Goal: Navigation & Orientation: Find specific page/section

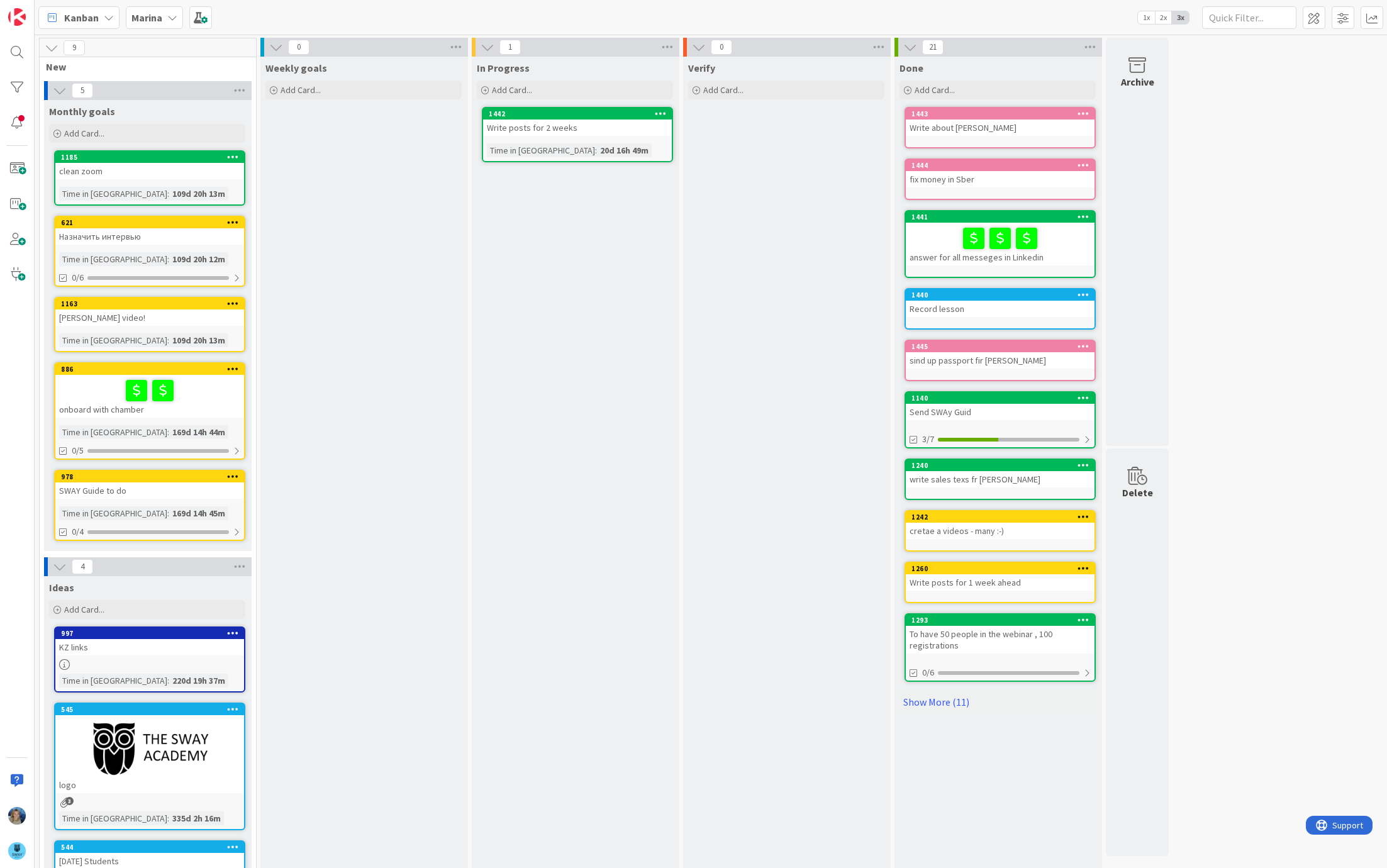
click at [167, 21] on icon at bounding box center [172, 17] width 10 height 10
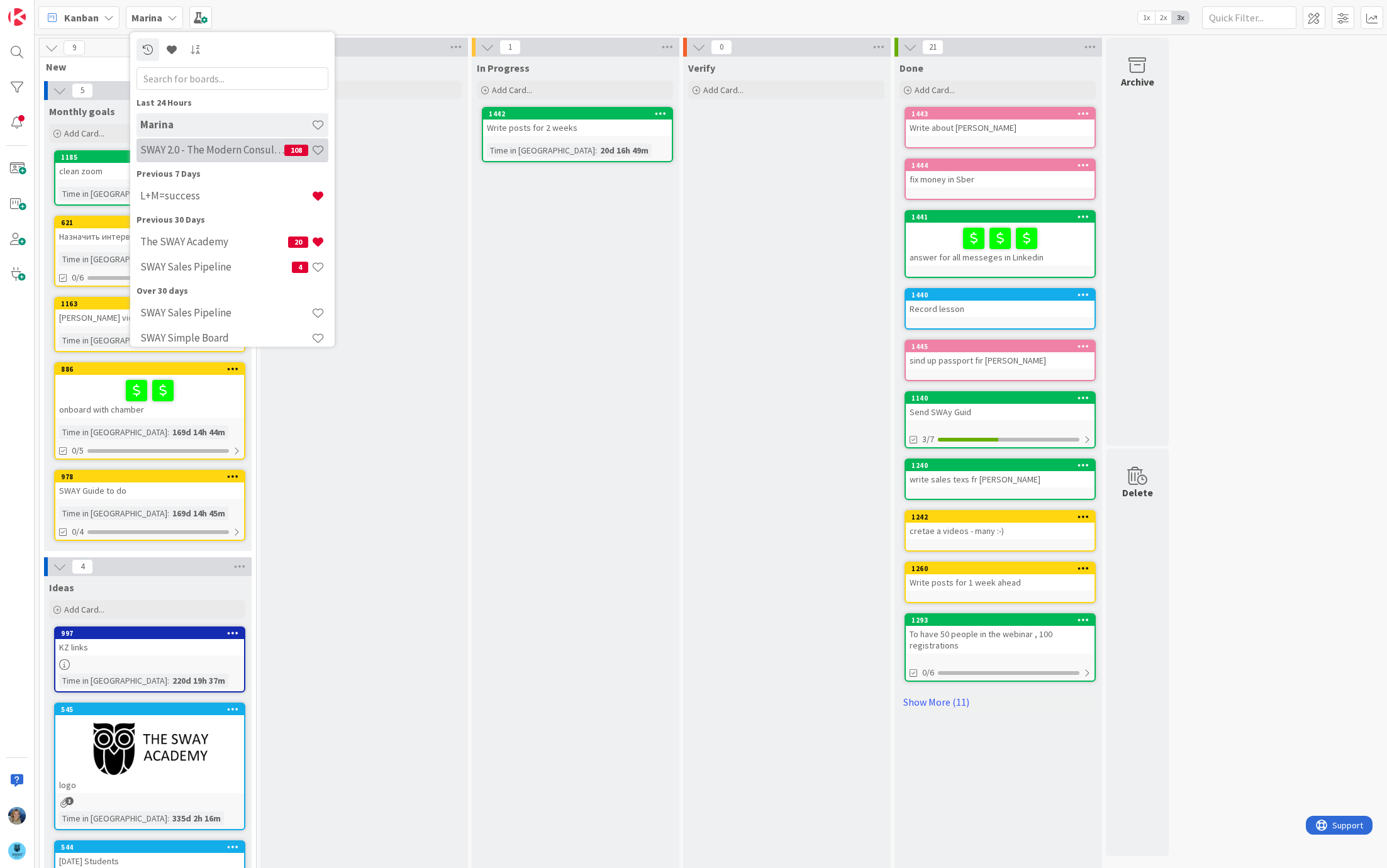
click at [218, 153] on h4 "SWAY 2.0 - The Modern Consulting Blueprint" at bounding box center [212, 150] width 144 height 13
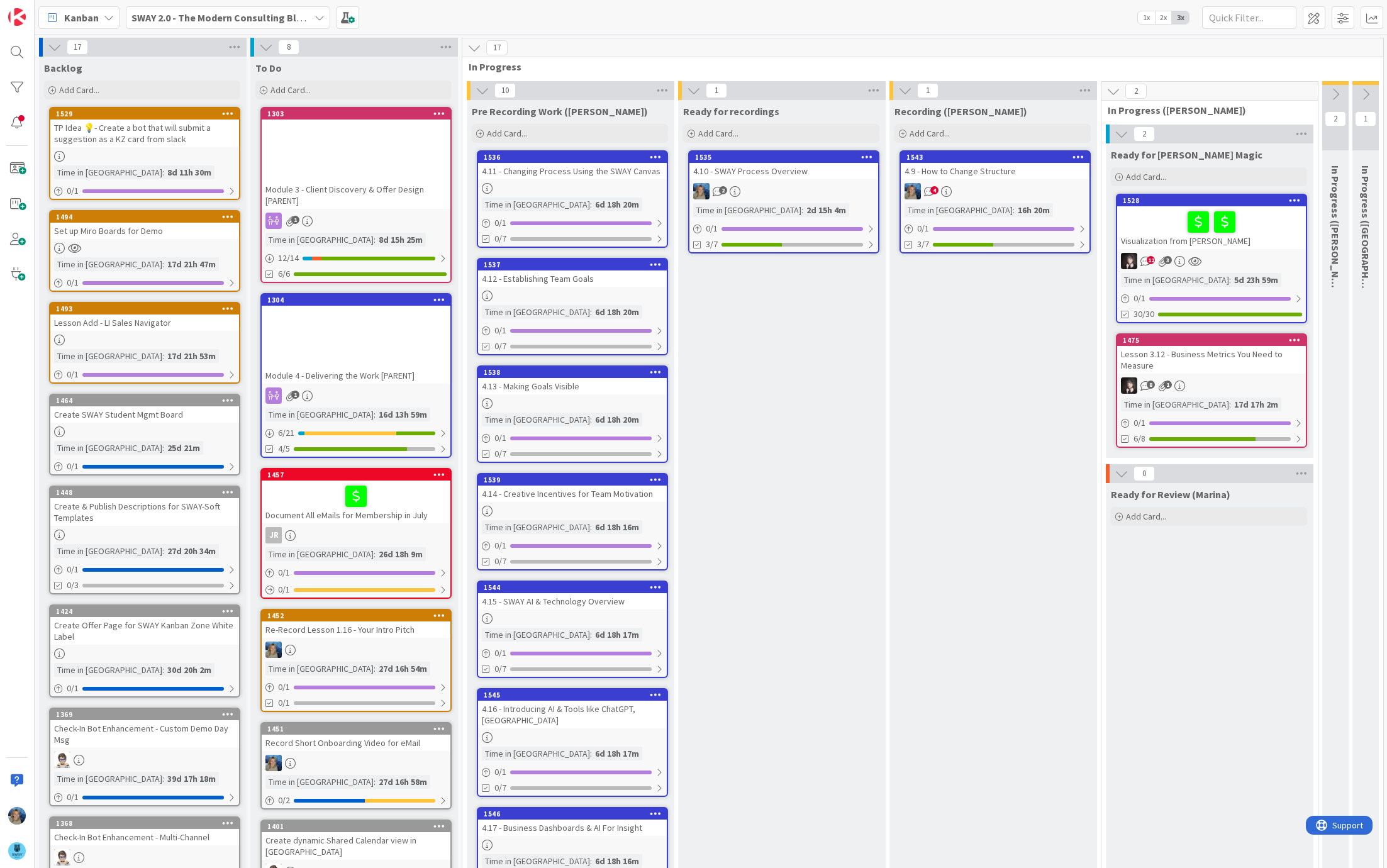
click at [1017, 185] on div "4" at bounding box center [994, 191] width 189 height 16
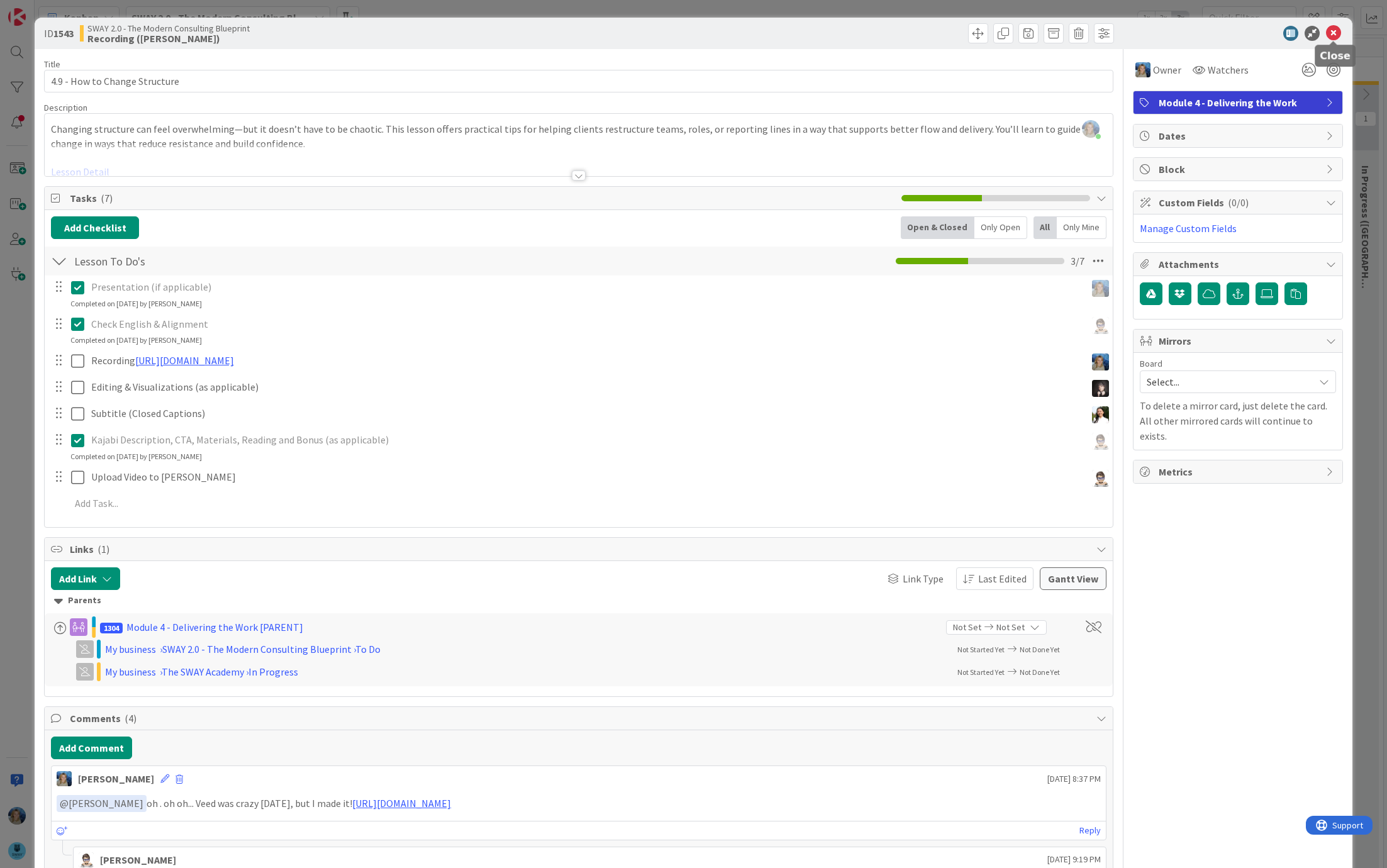
click at [1333, 30] on icon at bounding box center [1334, 34] width 15 height 15
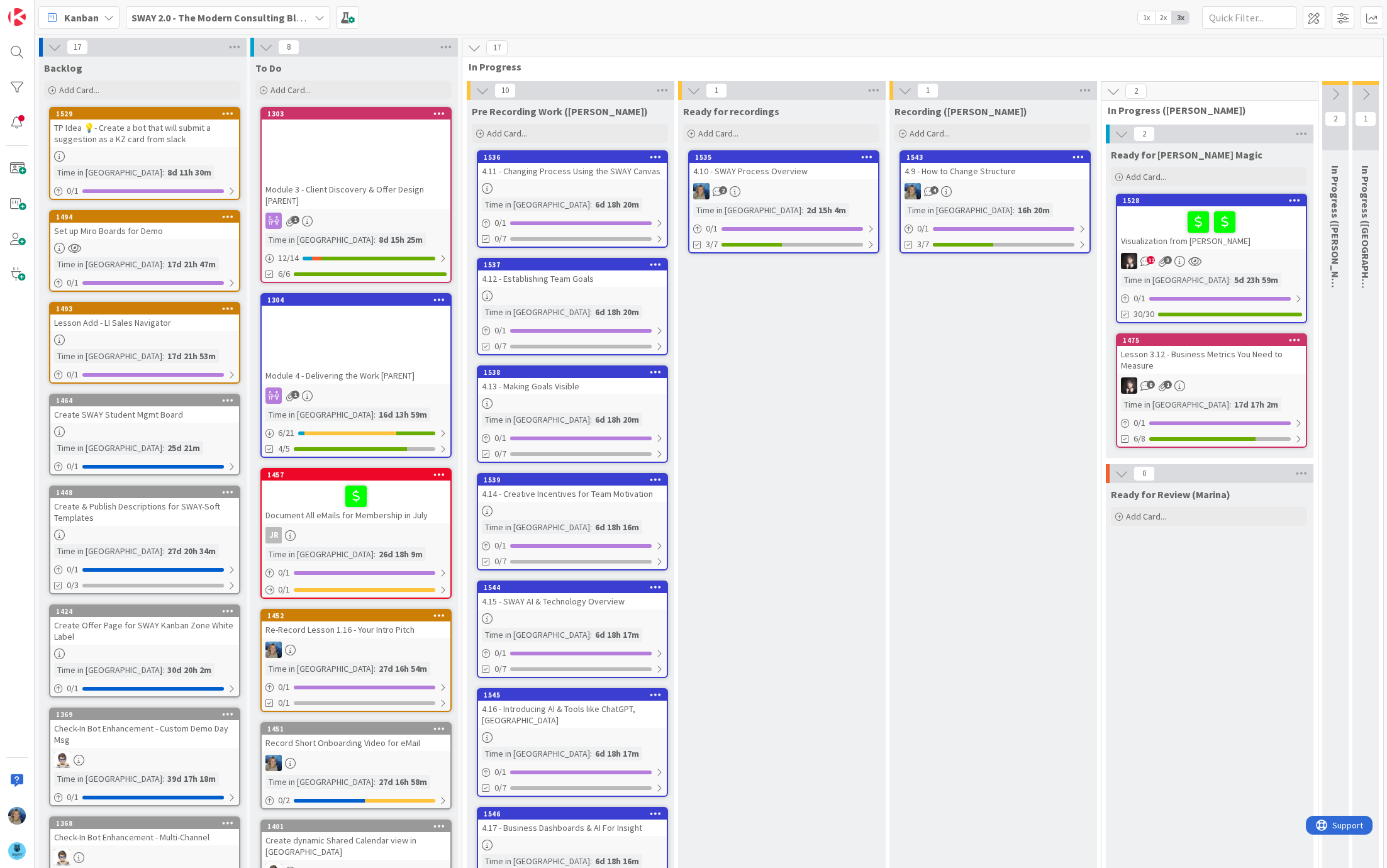
click at [814, 186] on div "2" at bounding box center [783, 191] width 189 height 16
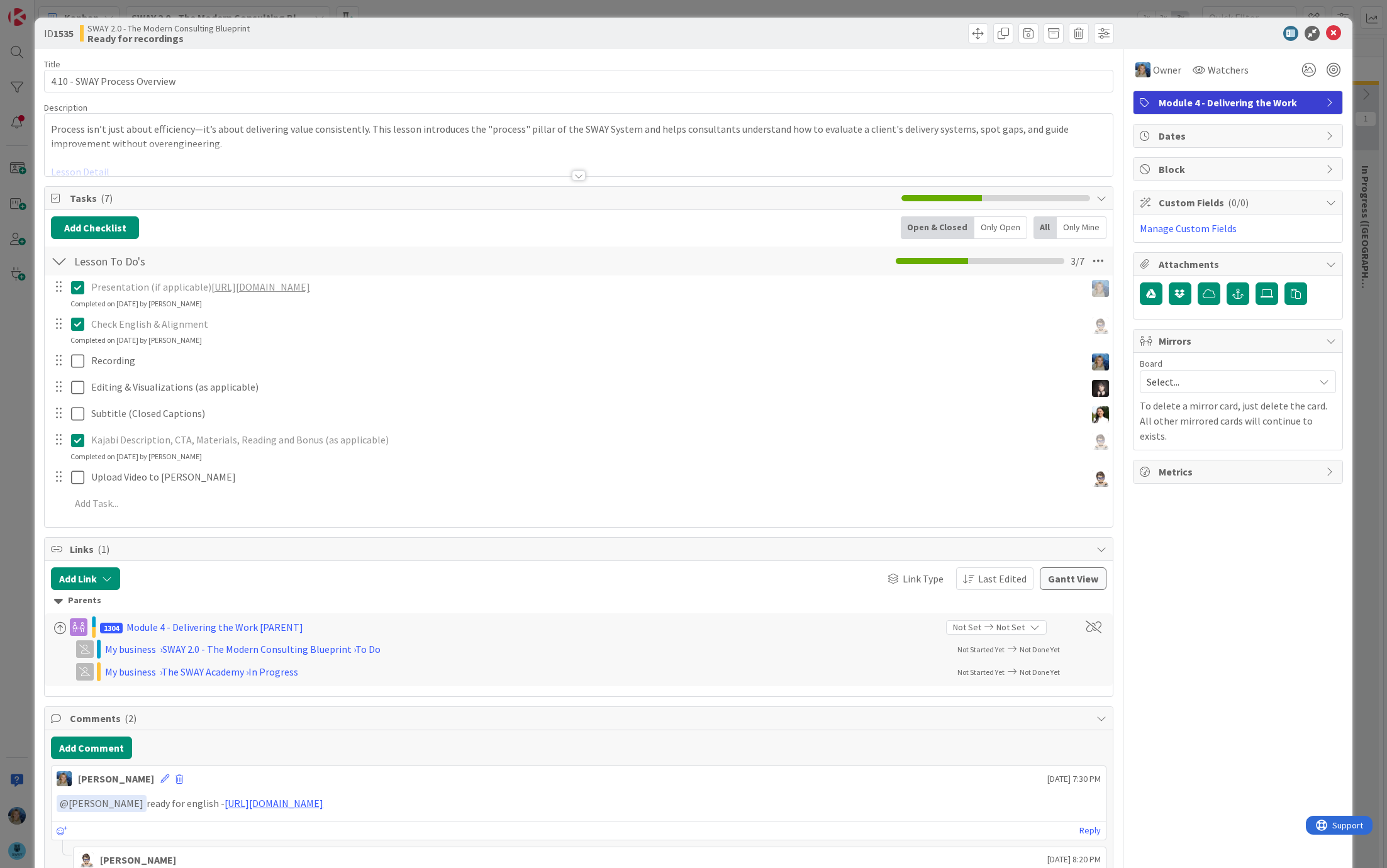
click at [310, 287] on link "https://gamma.app/docs/SWAY-Process-Overview-jelw3cukcnezthq" at bounding box center [260, 286] width 99 height 13
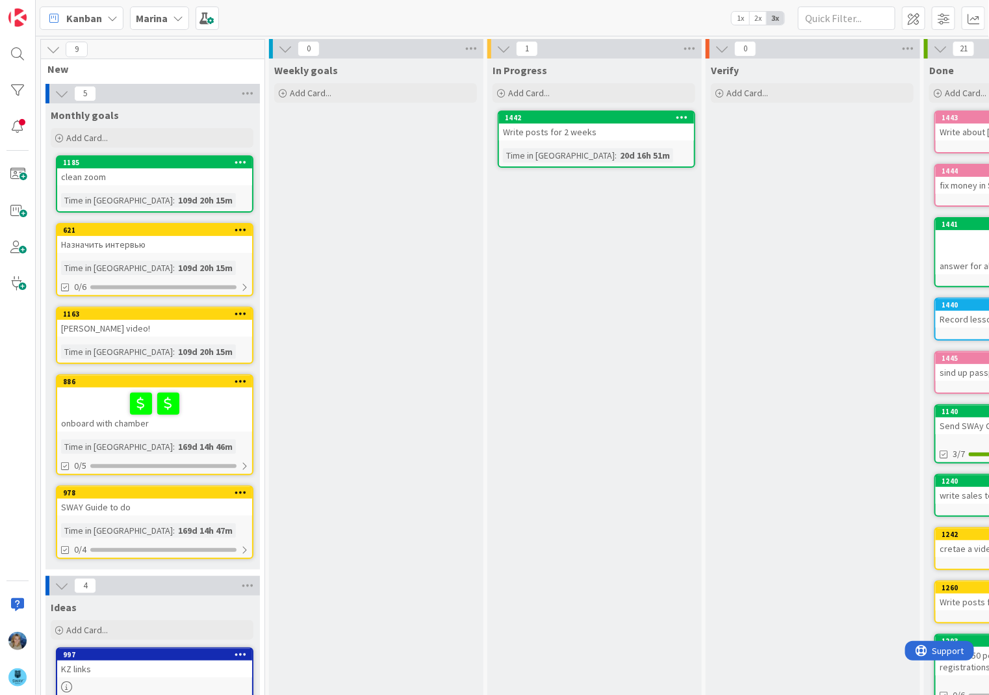
click at [179, 19] on icon at bounding box center [178, 18] width 10 height 10
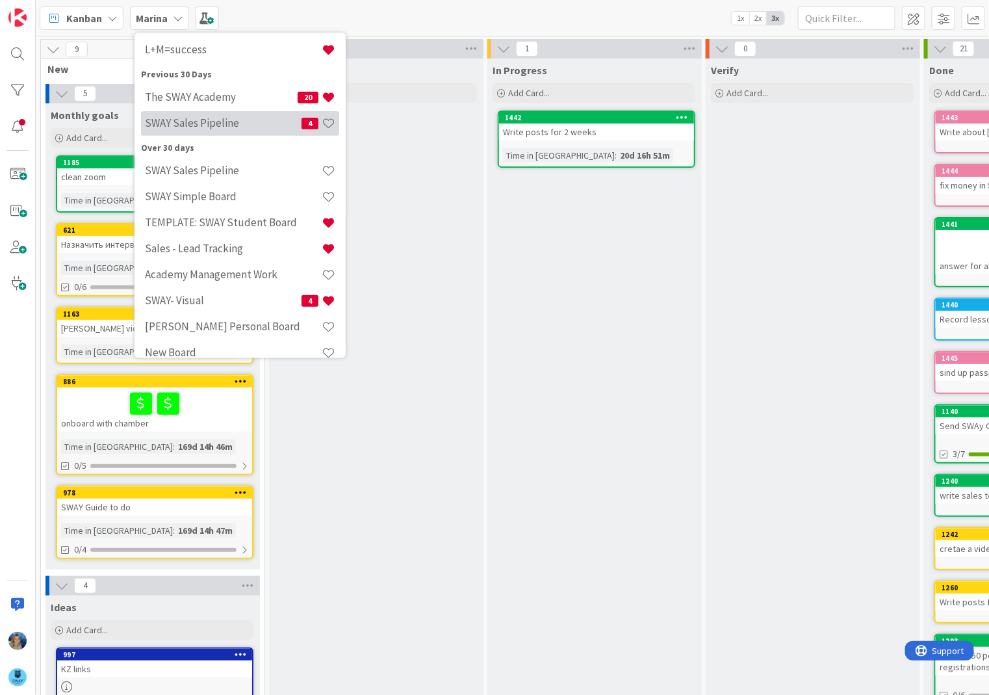
scroll to position [154, 0]
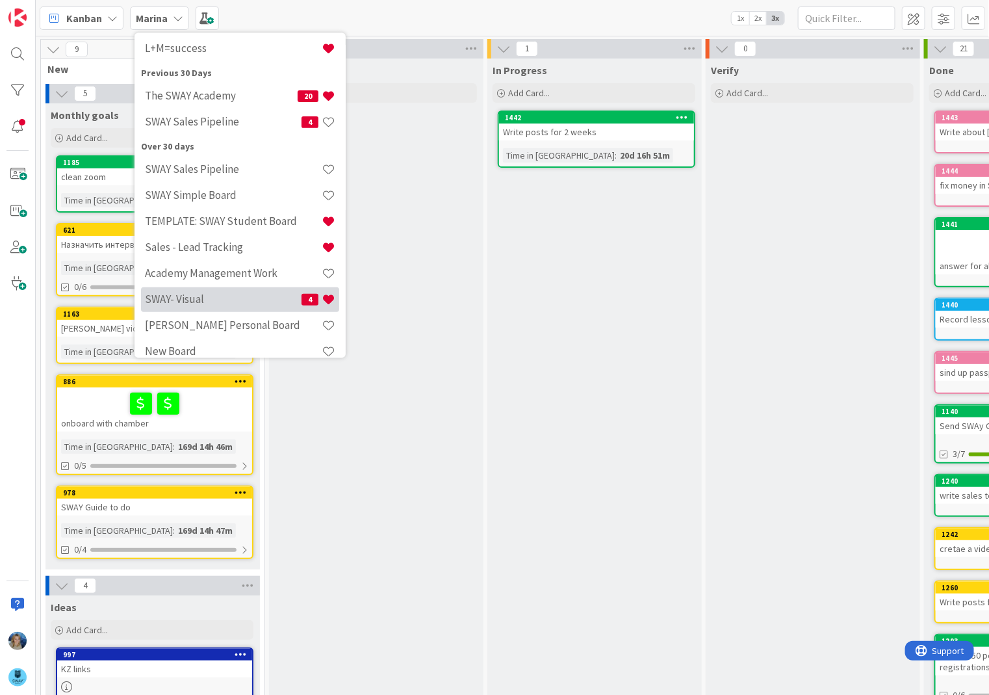
click at [221, 292] on h4 "SWAY- Visual" at bounding box center [223, 298] width 157 height 13
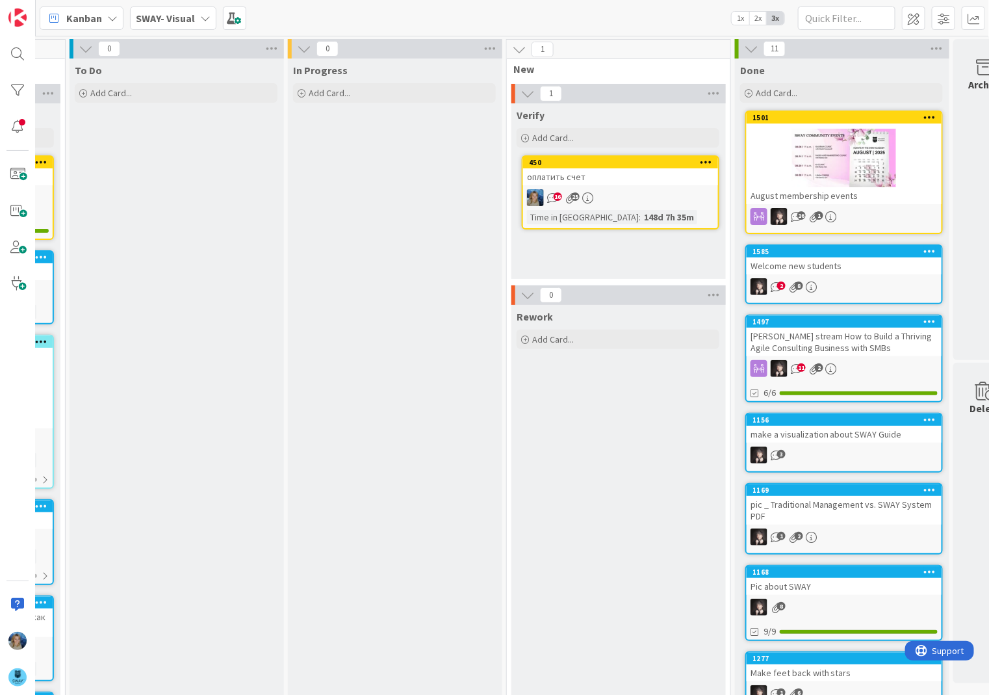
click at [611, 187] on link "450 оплатить счет 16 25 Time in [GEOGRAPHIC_DATA] : 148d 7h 35m" at bounding box center [621, 192] width 198 height 74
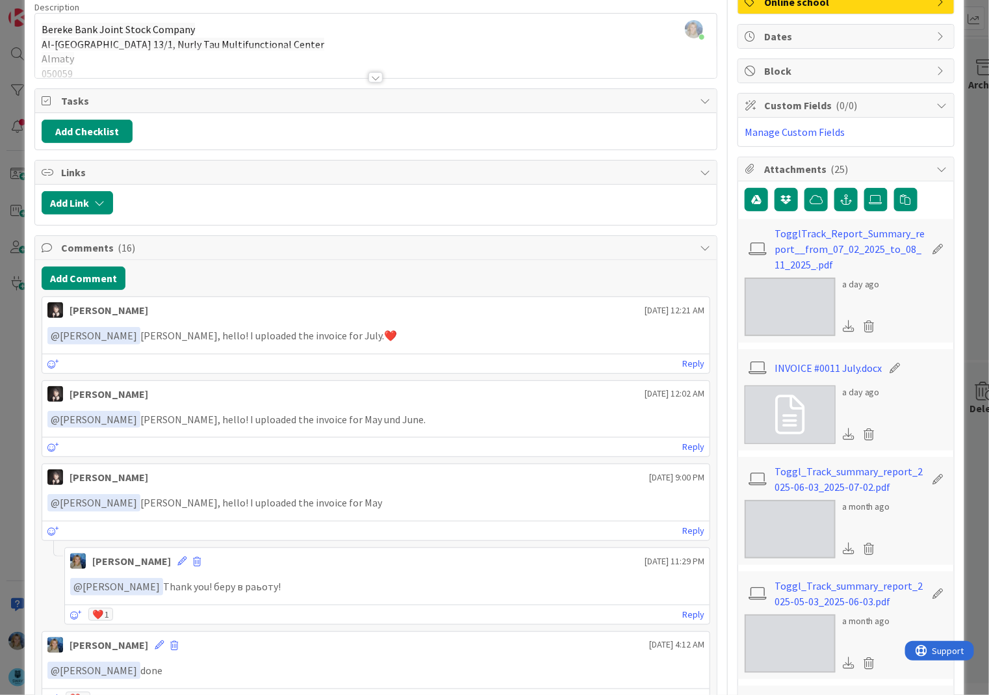
click at [789, 301] on img at bounding box center [790, 306] width 91 height 58
click at [791, 400] on icon at bounding box center [789, 414] width 29 height 39
